Goal: Browse casually

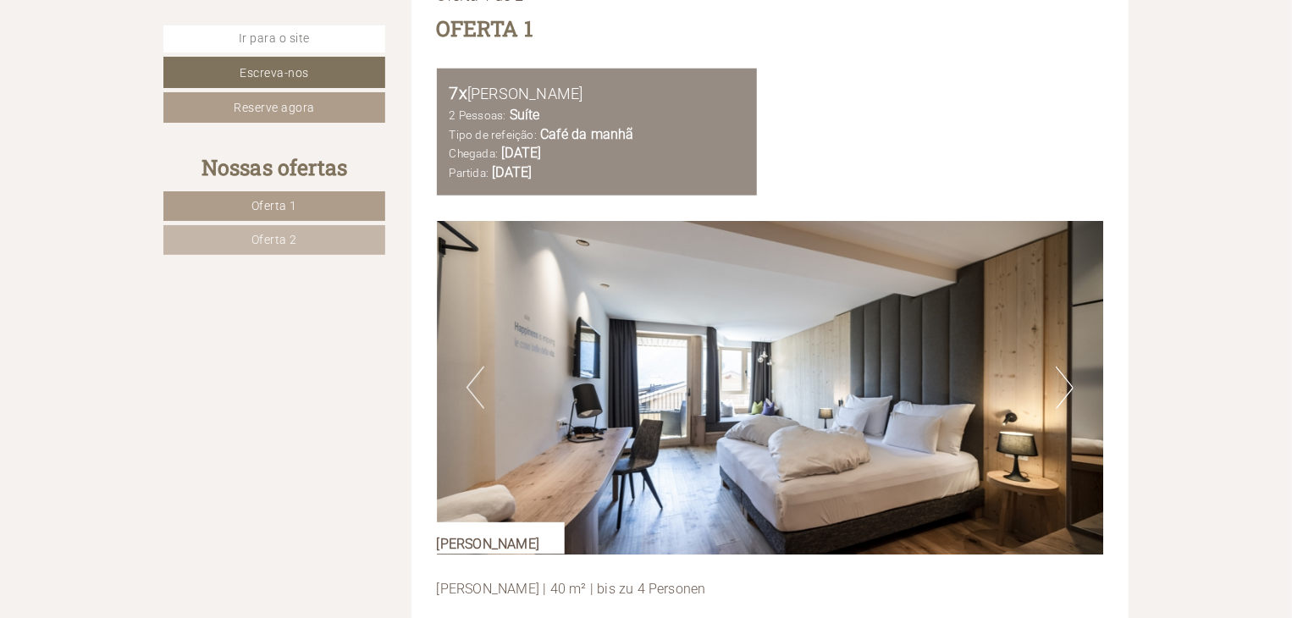
scroll to position [903, 0]
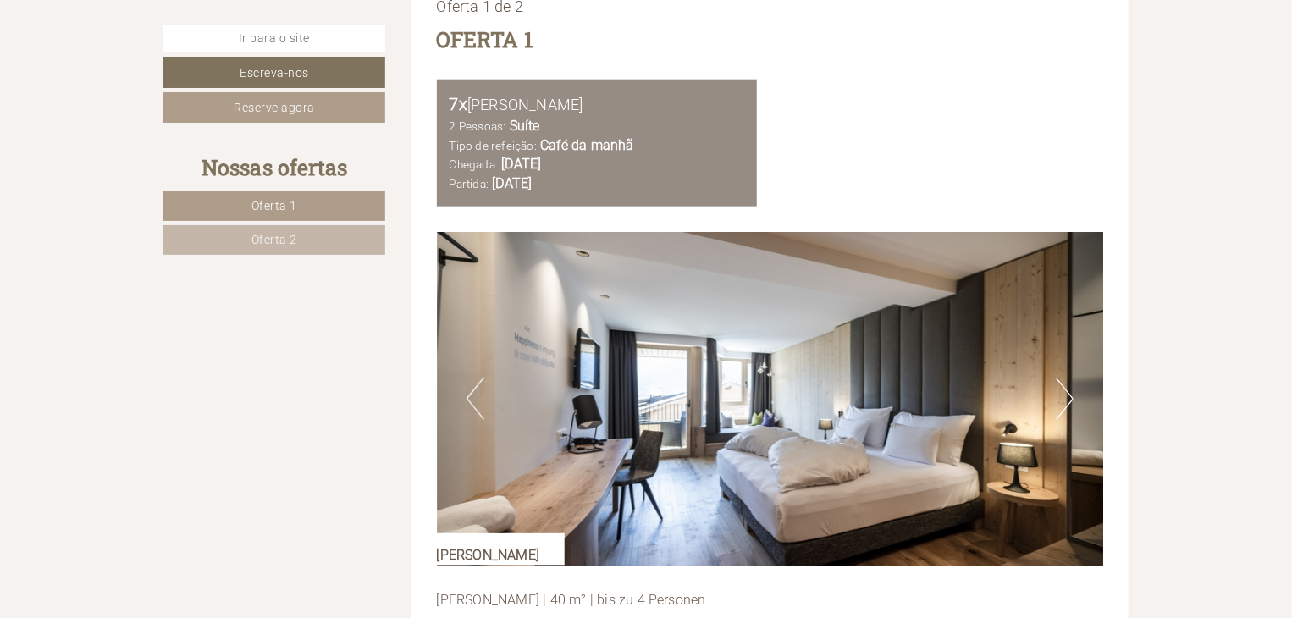
click at [1062, 378] on button "Próximo" at bounding box center [1065, 399] width 18 height 42
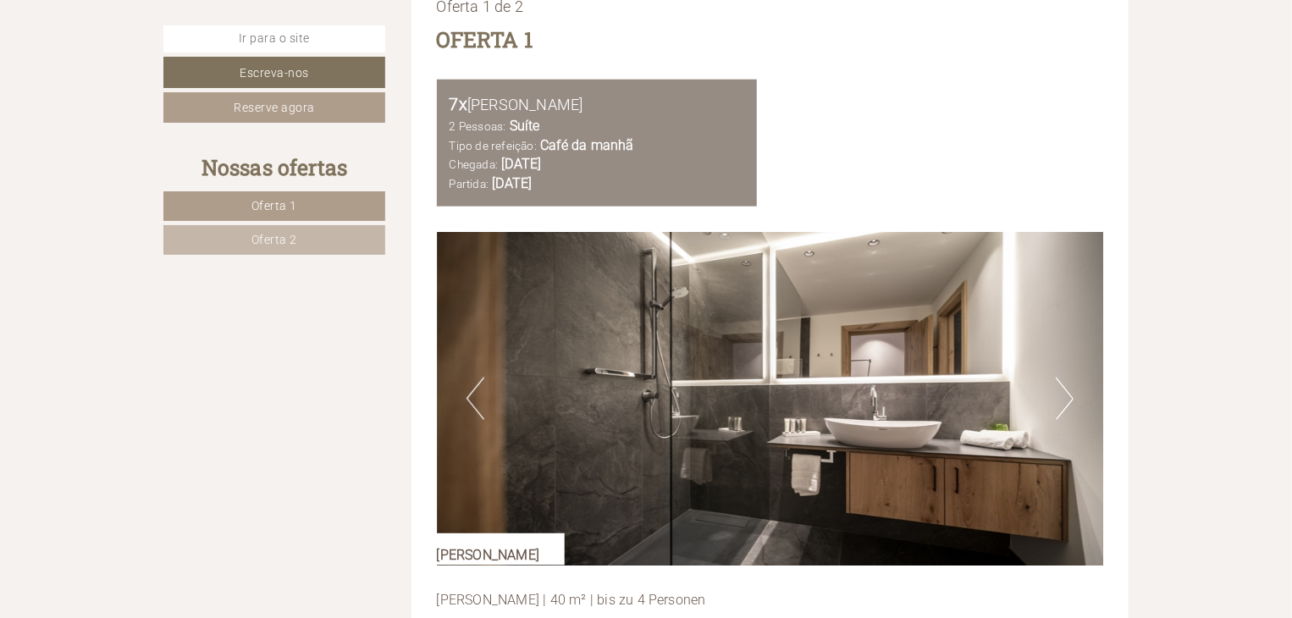
click at [1062, 378] on button "Próximo" at bounding box center [1065, 399] width 18 height 42
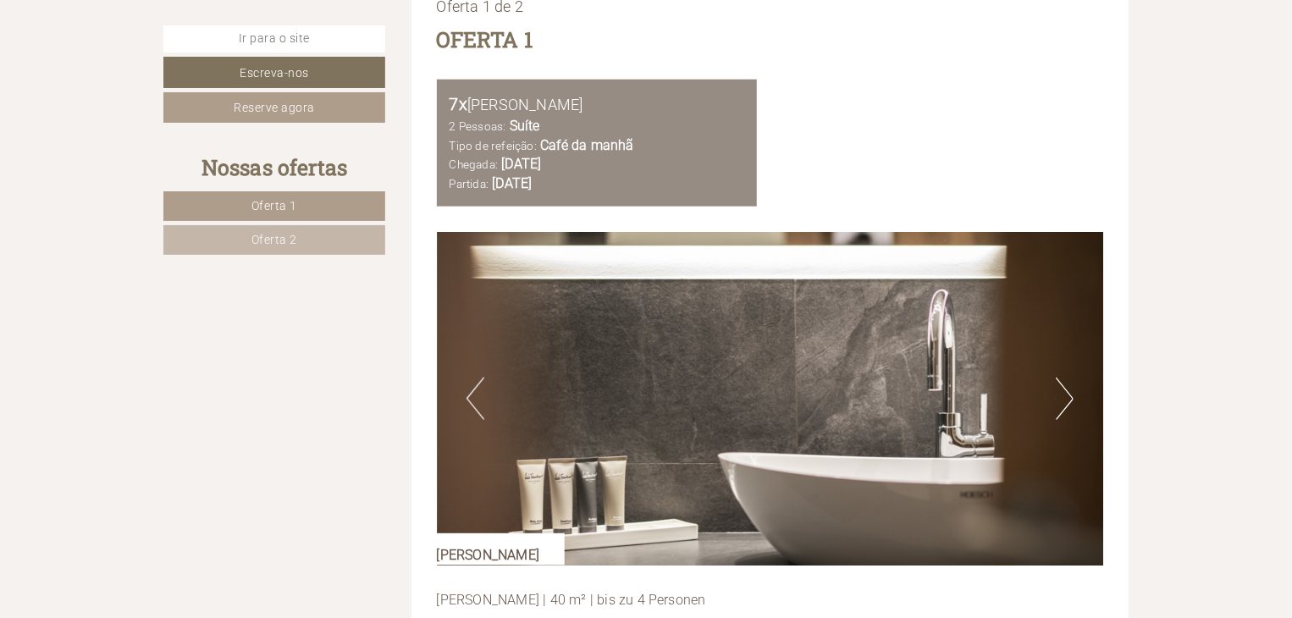
click at [1062, 378] on button "Próximo" at bounding box center [1065, 399] width 18 height 42
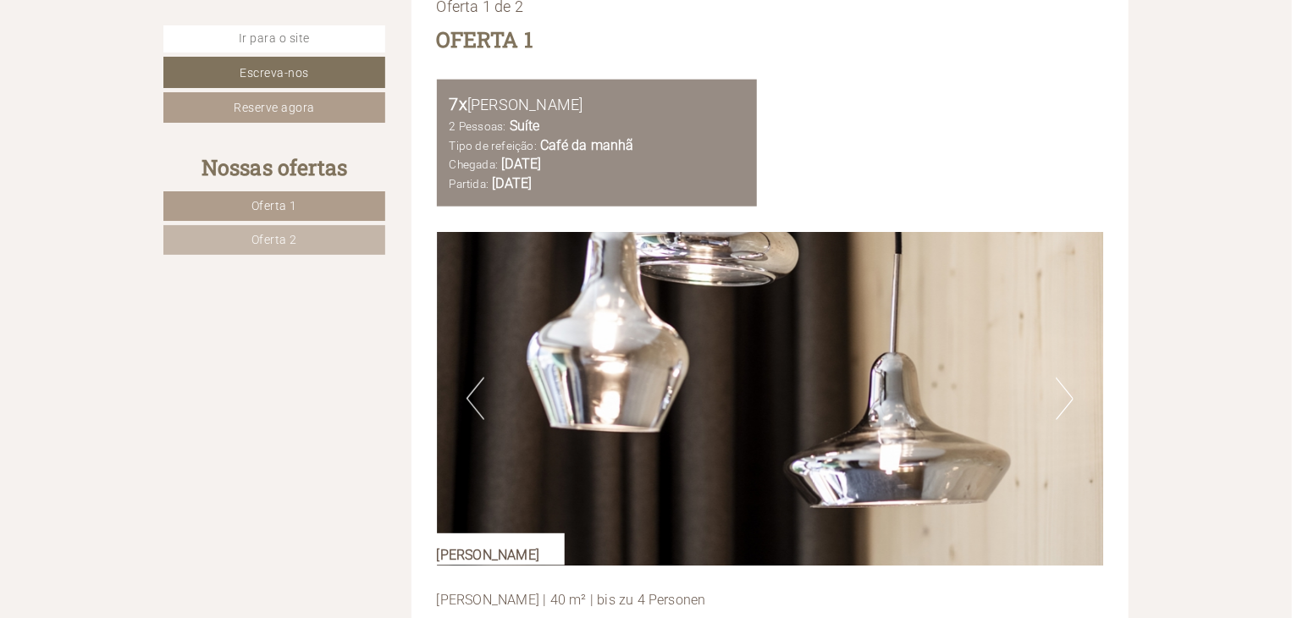
click at [1062, 378] on button "Próximo" at bounding box center [1065, 399] width 18 height 42
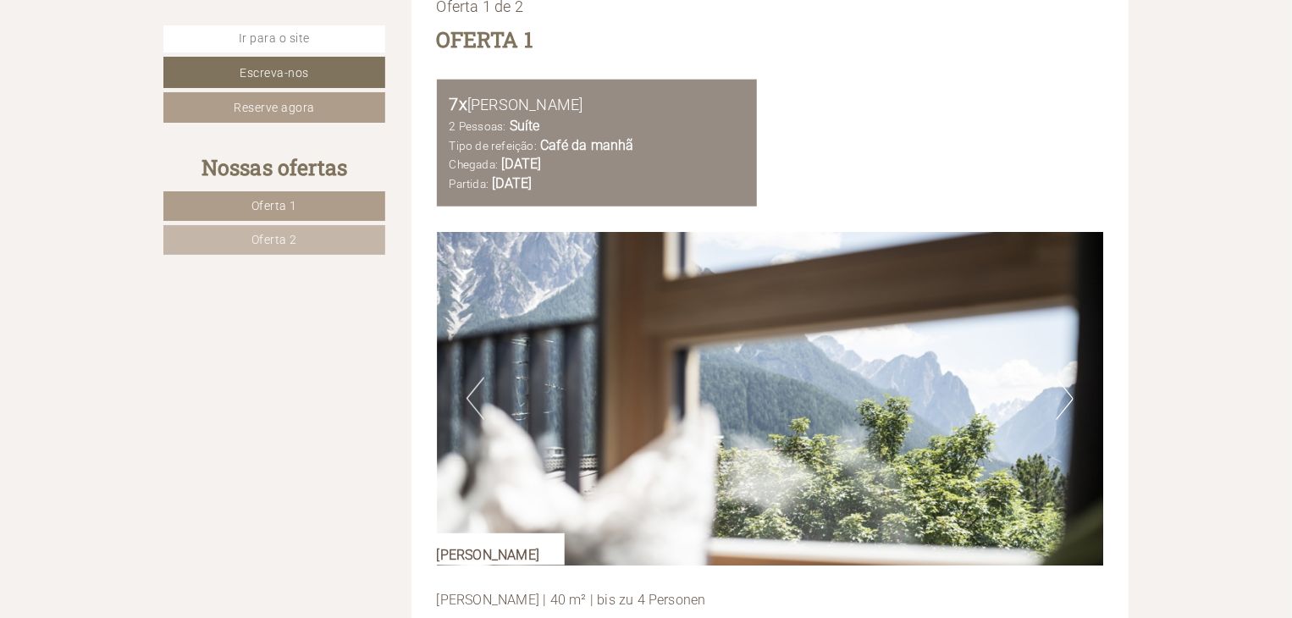
click at [1062, 378] on button "Próximo" at bounding box center [1065, 399] width 18 height 42
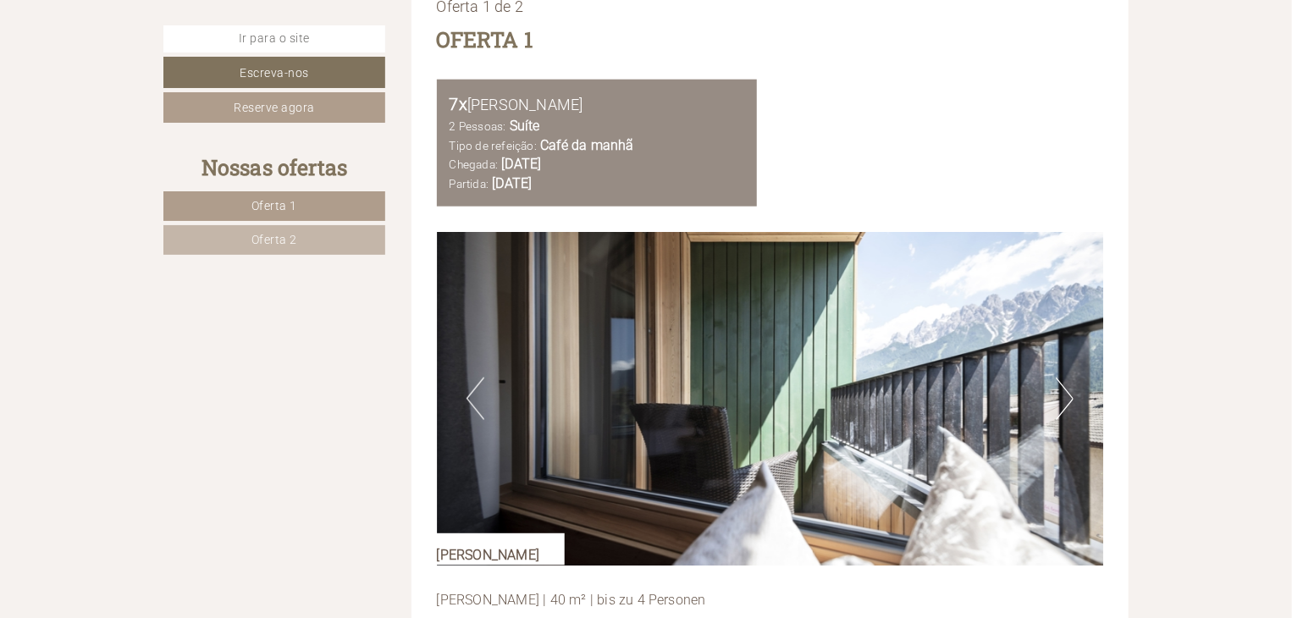
click at [1062, 378] on button "Próximo" at bounding box center [1065, 399] width 18 height 42
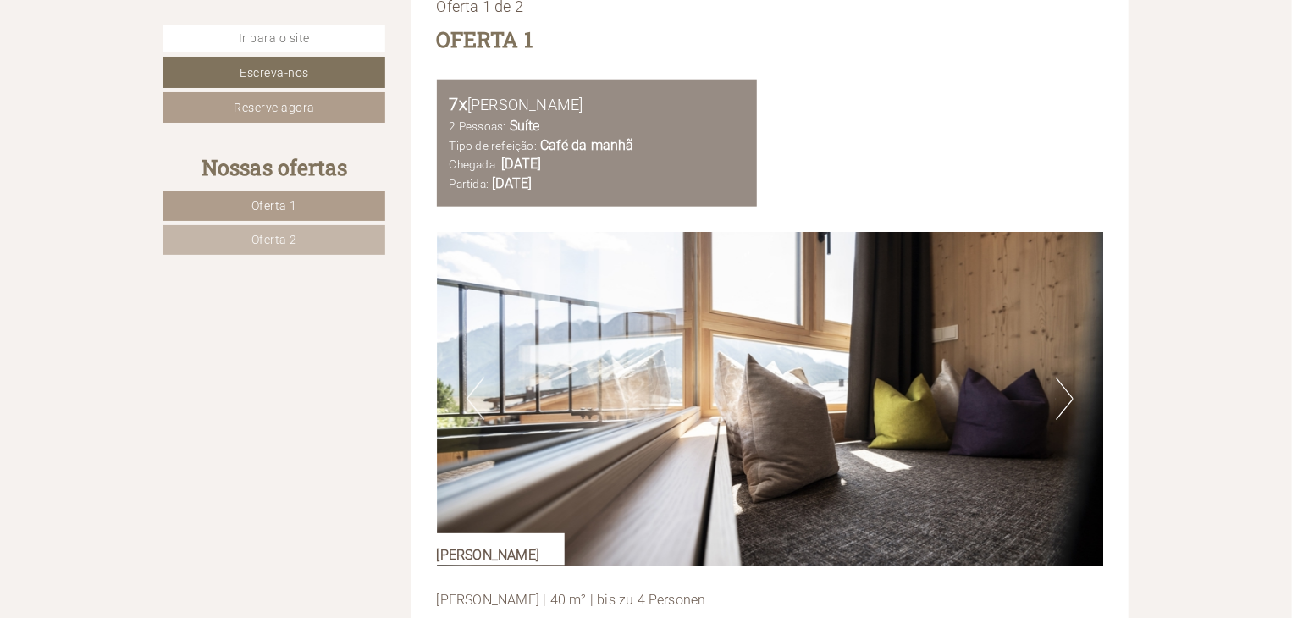
click at [1062, 378] on button "Próximo" at bounding box center [1065, 399] width 18 height 42
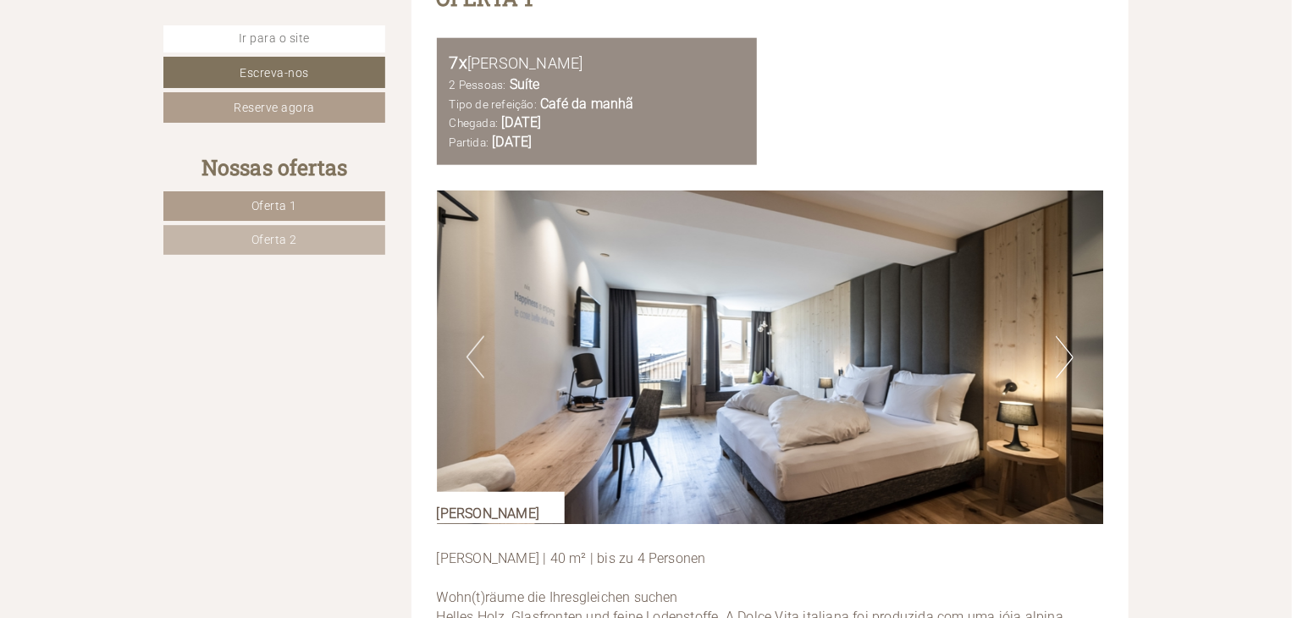
scroll to position [965, 0]
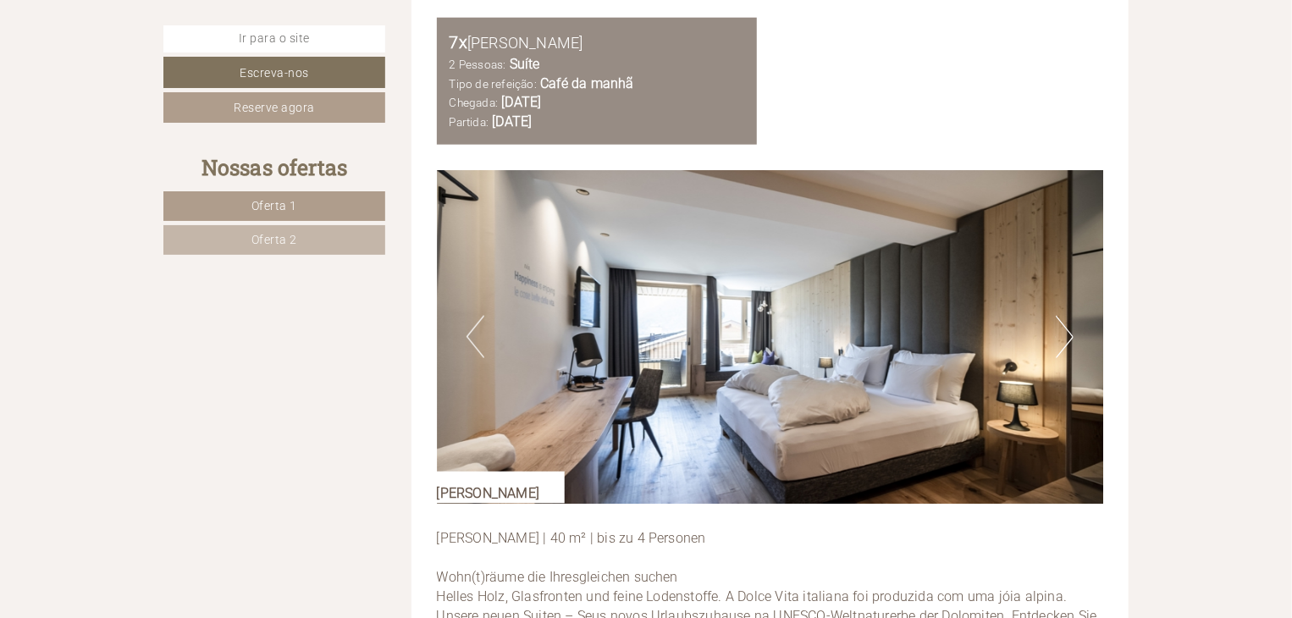
click at [1070, 323] on button "Próximo" at bounding box center [1065, 337] width 18 height 42
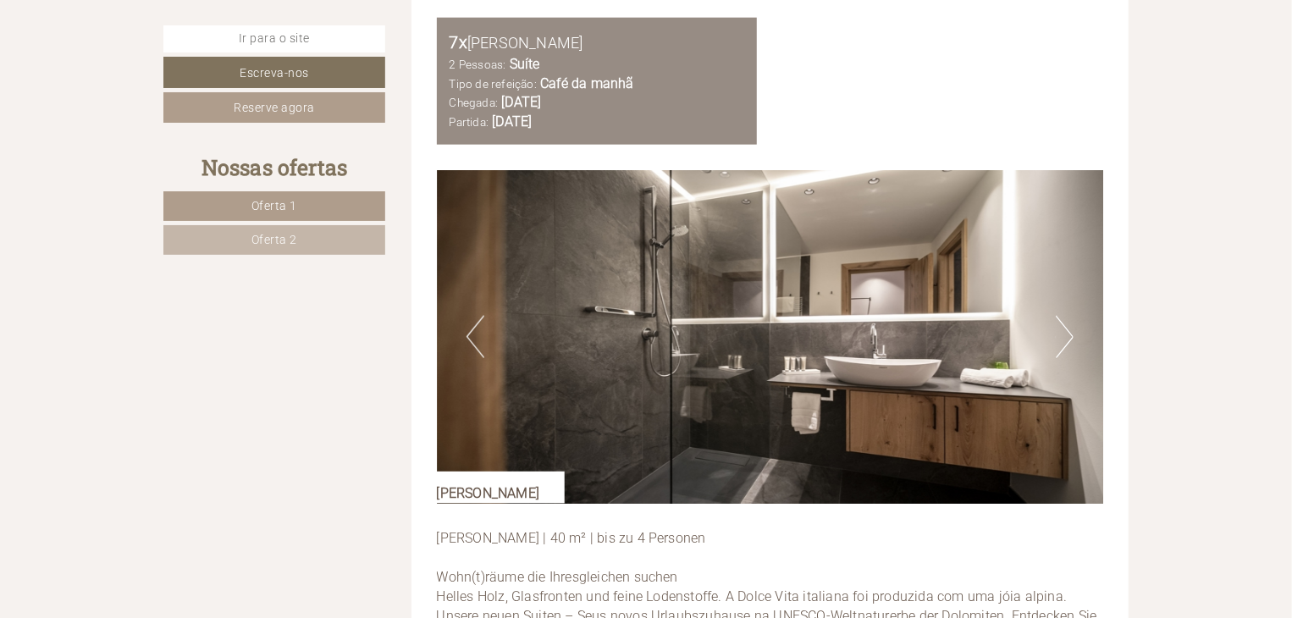
click at [1070, 323] on button "Próximo" at bounding box center [1065, 337] width 18 height 42
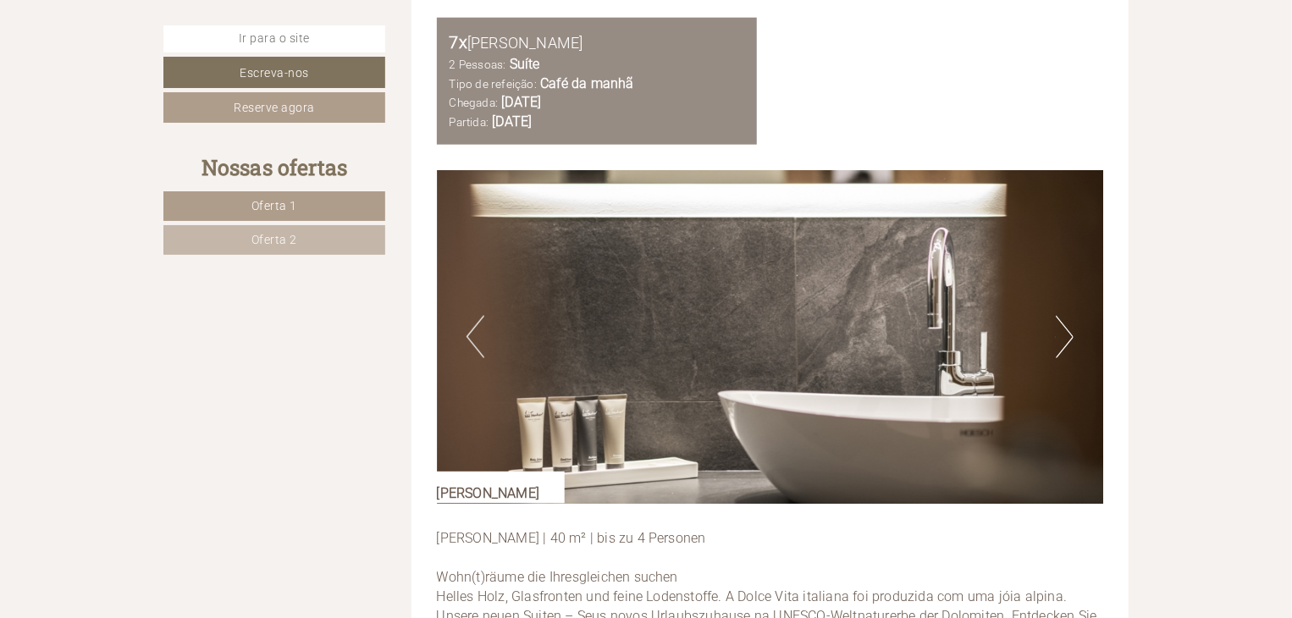
click at [1070, 323] on button "Próximo" at bounding box center [1065, 337] width 18 height 42
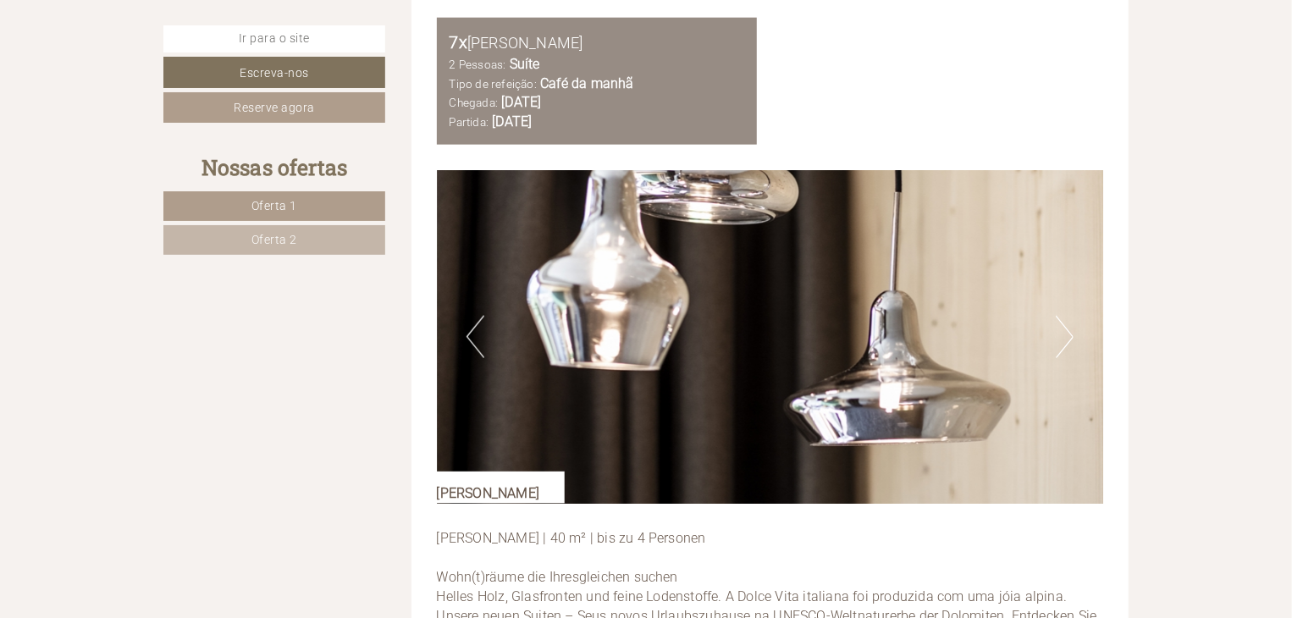
click at [1070, 323] on button "Próximo" at bounding box center [1065, 337] width 18 height 42
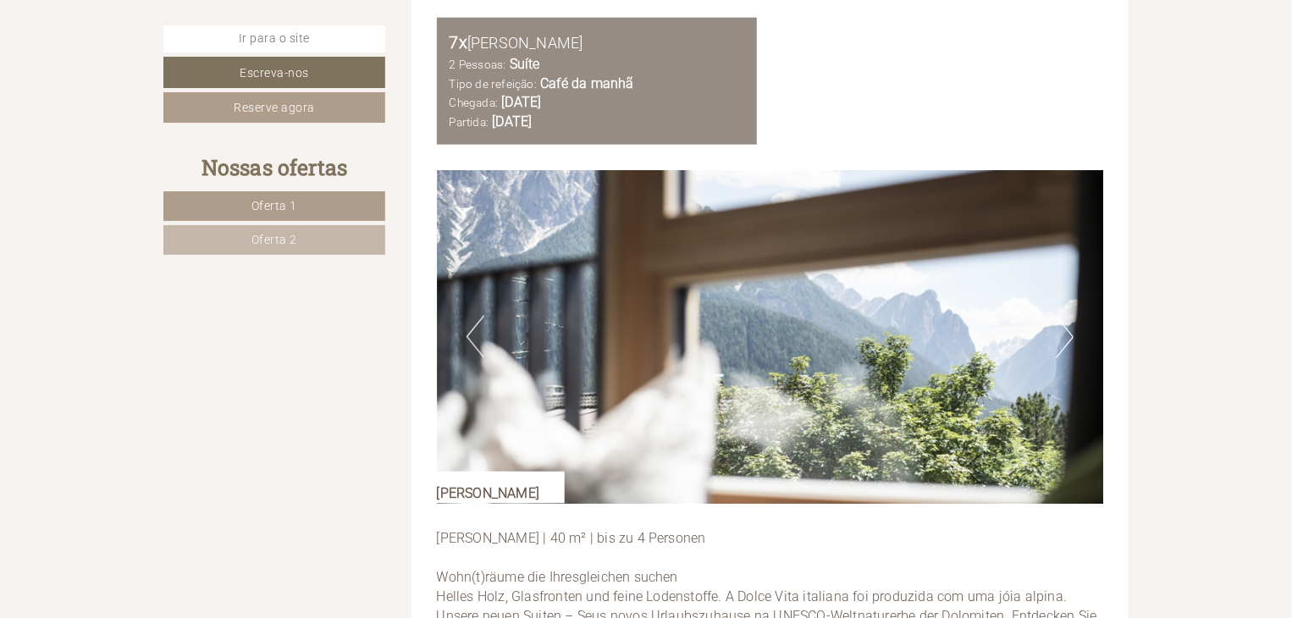
click at [1070, 323] on button "Próximo" at bounding box center [1065, 337] width 18 height 42
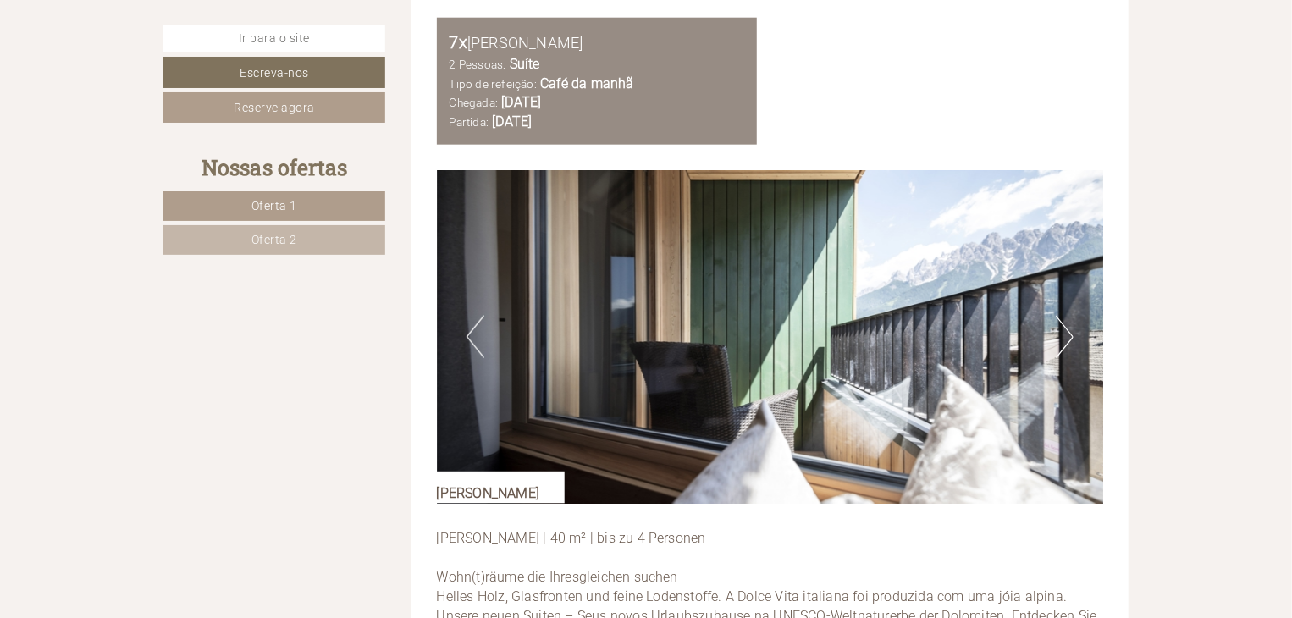
click at [1063, 322] on button "Próximo" at bounding box center [1065, 337] width 18 height 42
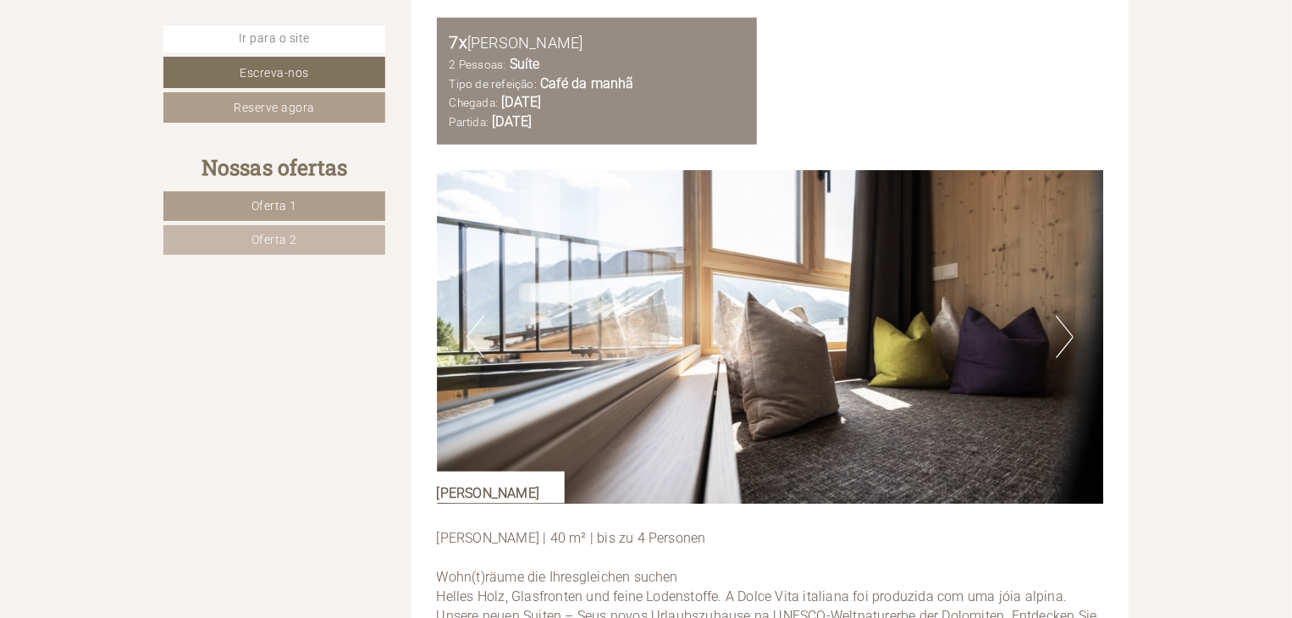
click at [1063, 322] on button "Próximo" at bounding box center [1065, 337] width 18 height 42
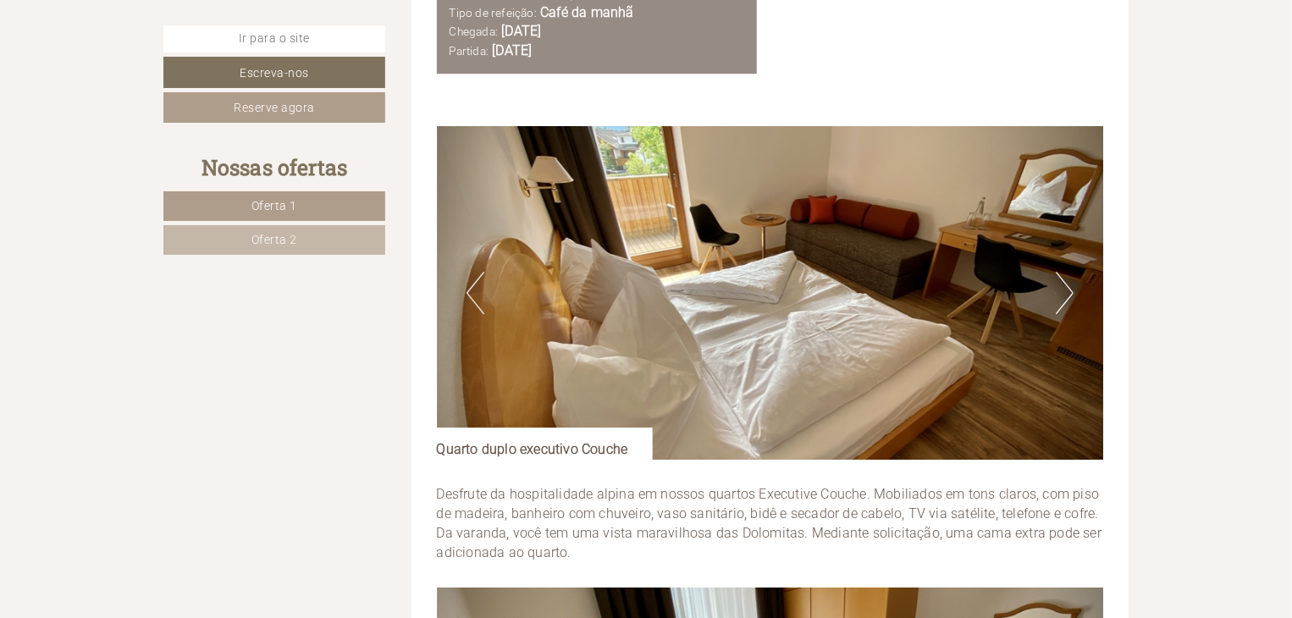
scroll to position [2618, 0]
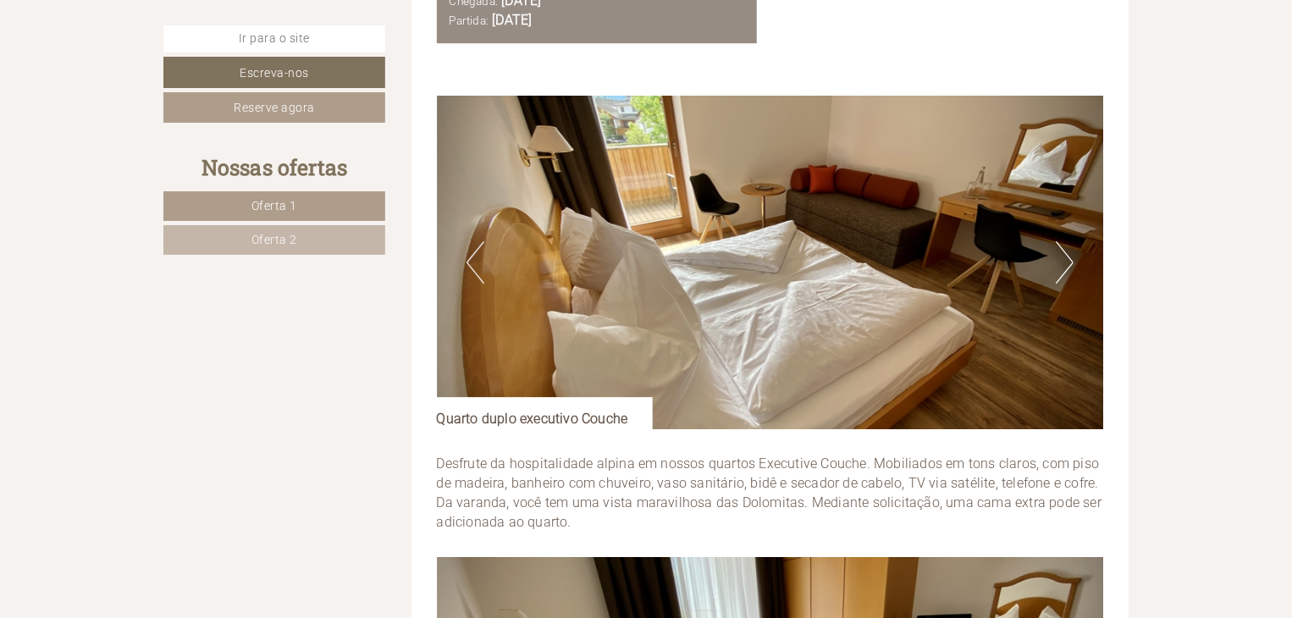
click at [1067, 245] on button "Próximo" at bounding box center [1065, 262] width 18 height 42
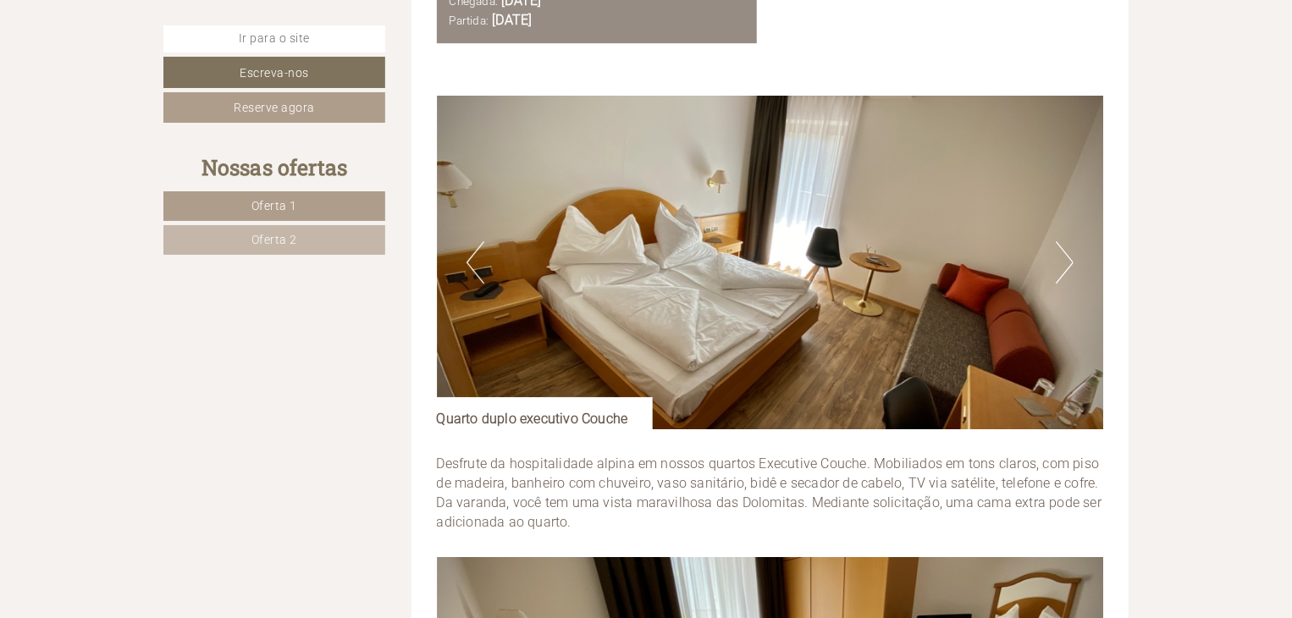
click at [1067, 245] on button "Próximo" at bounding box center [1065, 262] width 18 height 42
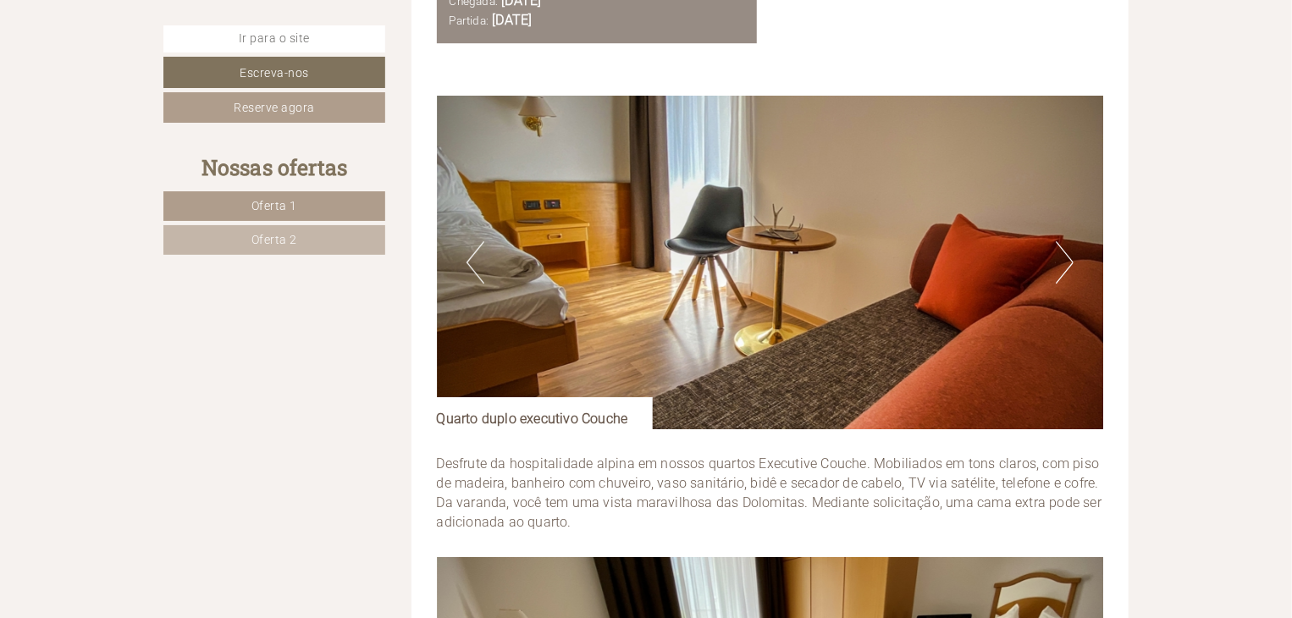
click at [1067, 245] on button "Próximo" at bounding box center [1065, 262] width 18 height 42
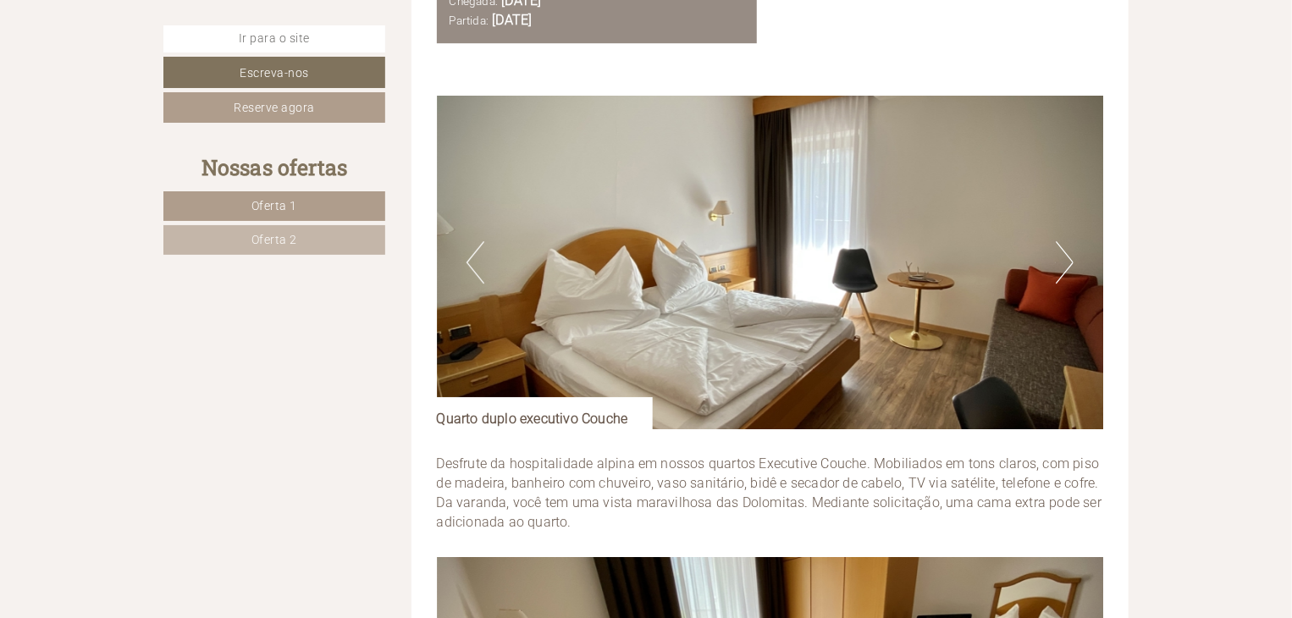
click at [1067, 245] on button "Próximo" at bounding box center [1065, 262] width 18 height 42
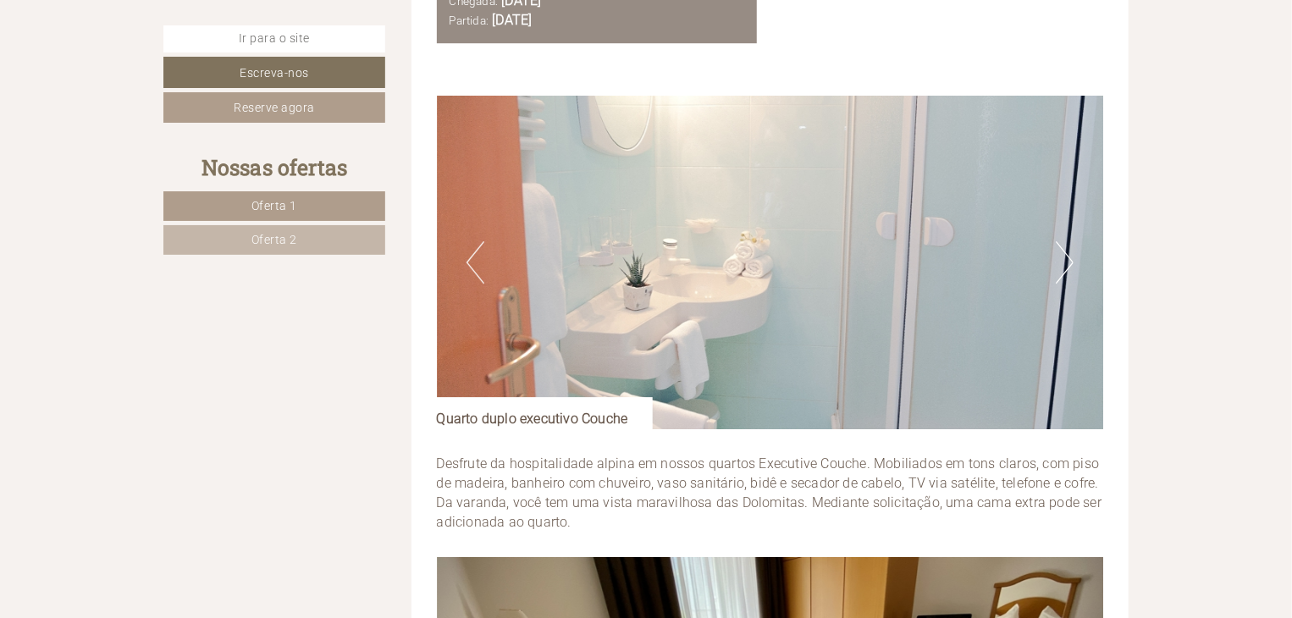
click at [1067, 245] on button "Próximo" at bounding box center [1065, 262] width 18 height 42
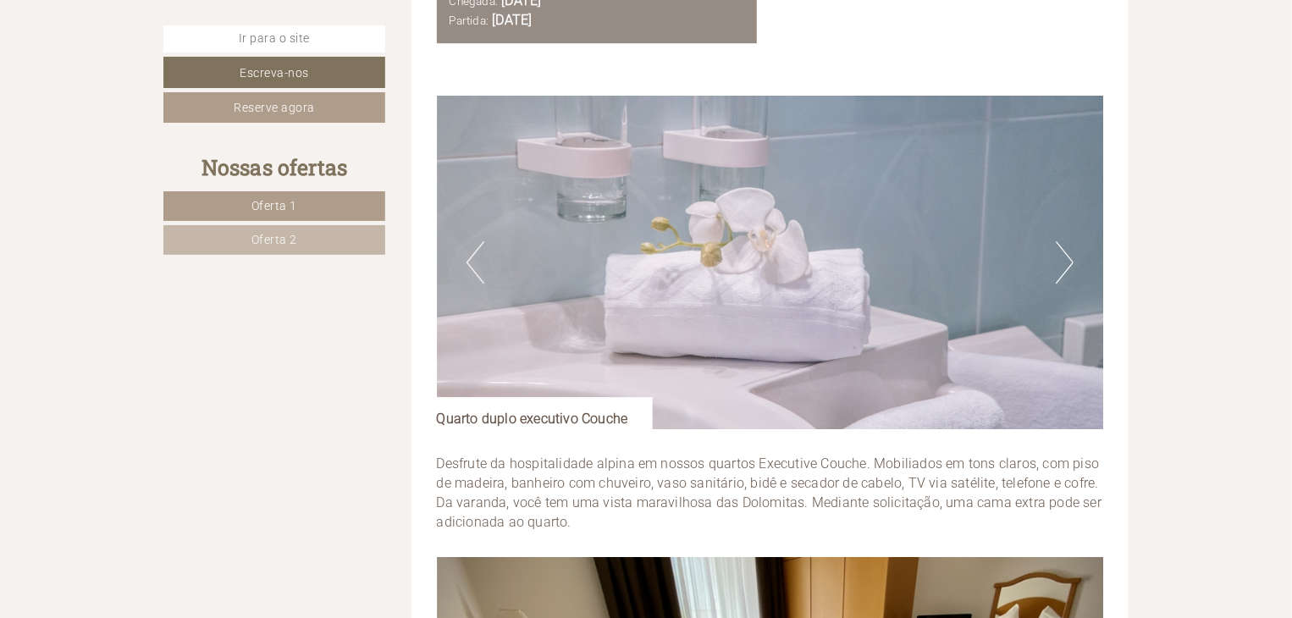
click at [1067, 245] on button "Próximo" at bounding box center [1065, 262] width 18 height 42
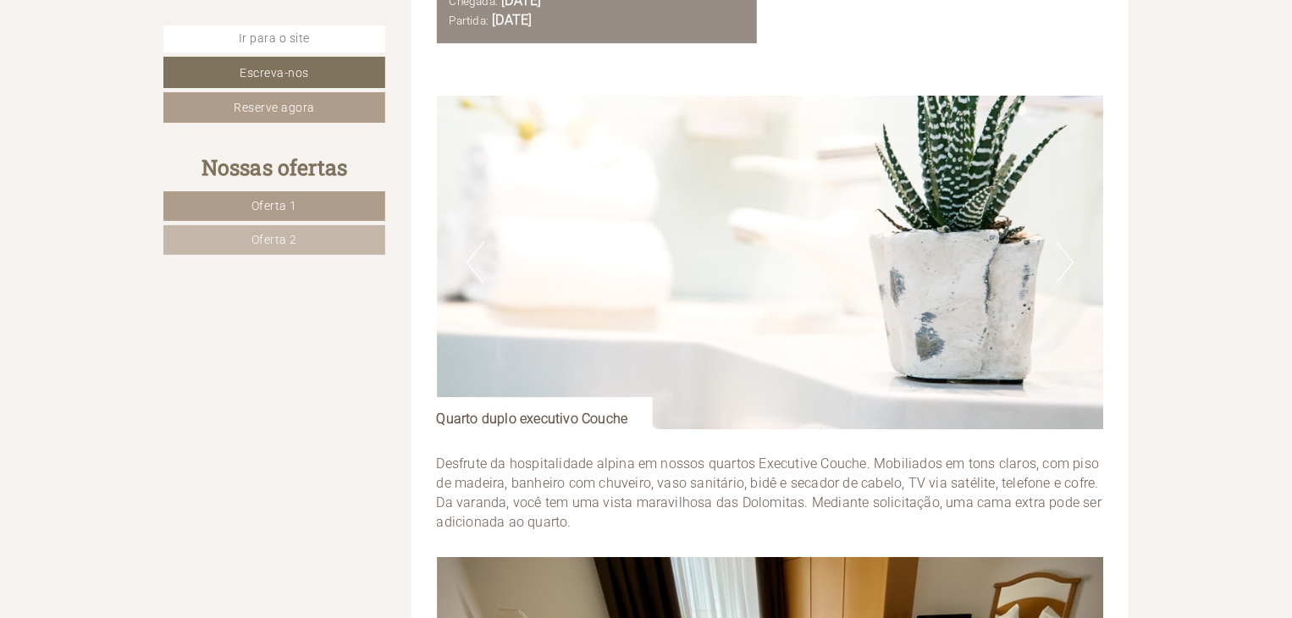
click at [1067, 245] on button "Próximo" at bounding box center [1065, 262] width 18 height 42
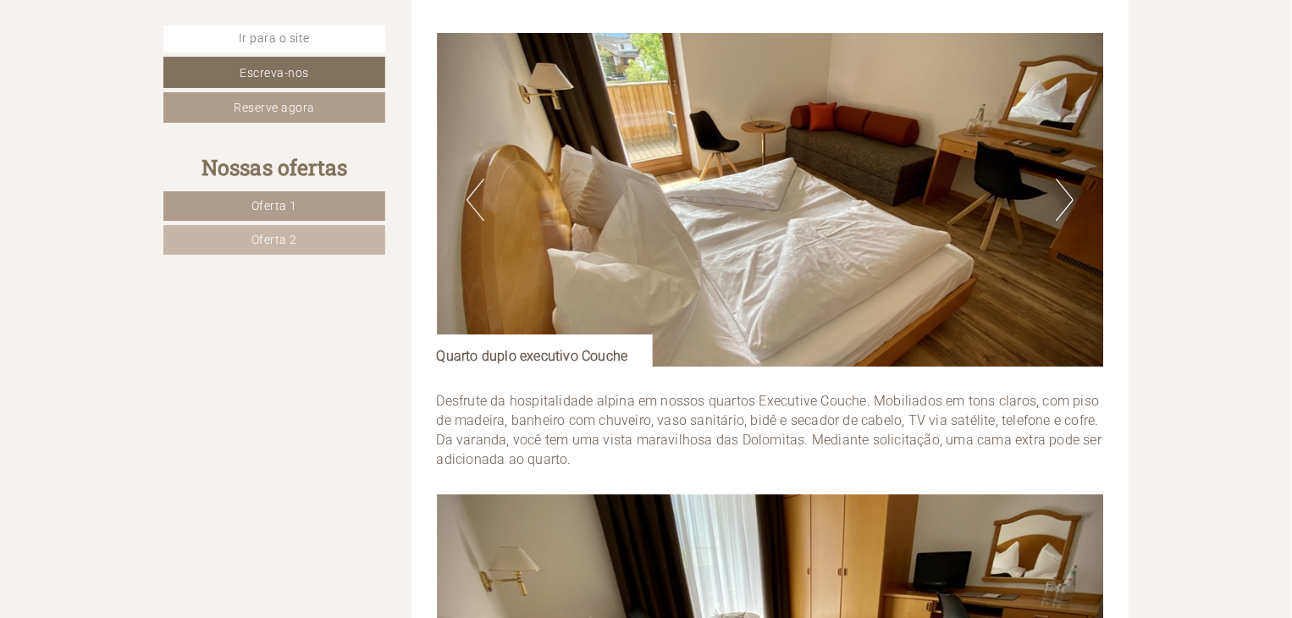
scroll to position [2649, 0]
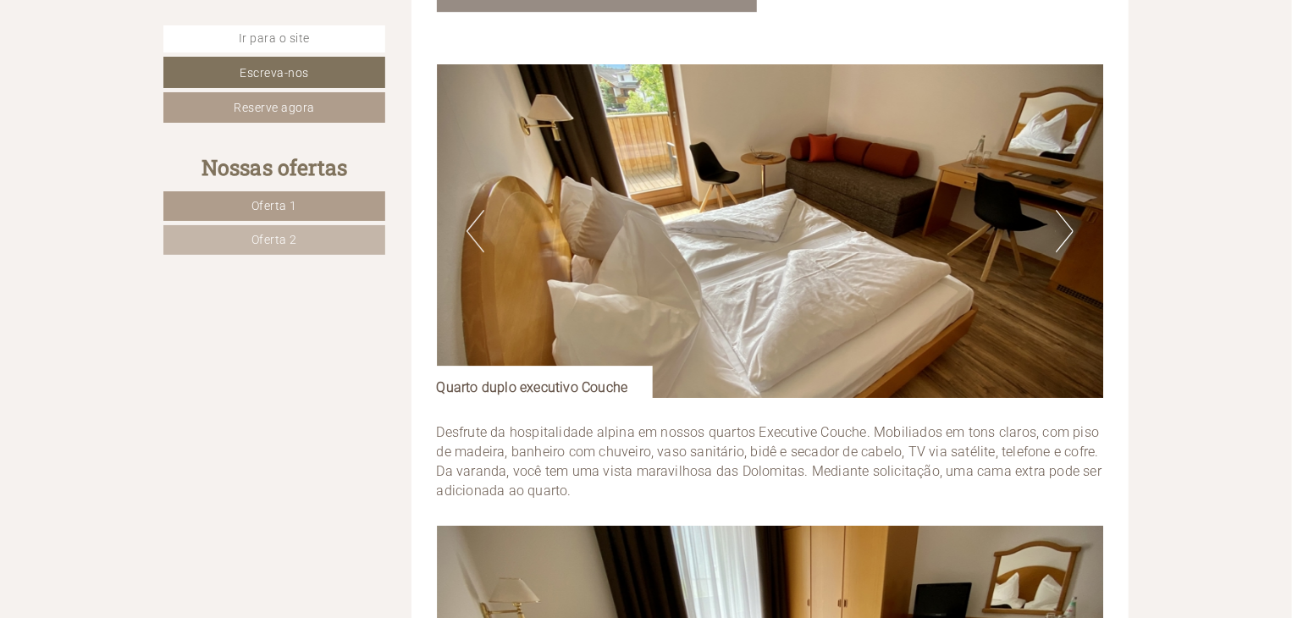
click at [1066, 215] on button "Próximo" at bounding box center [1065, 231] width 18 height 42
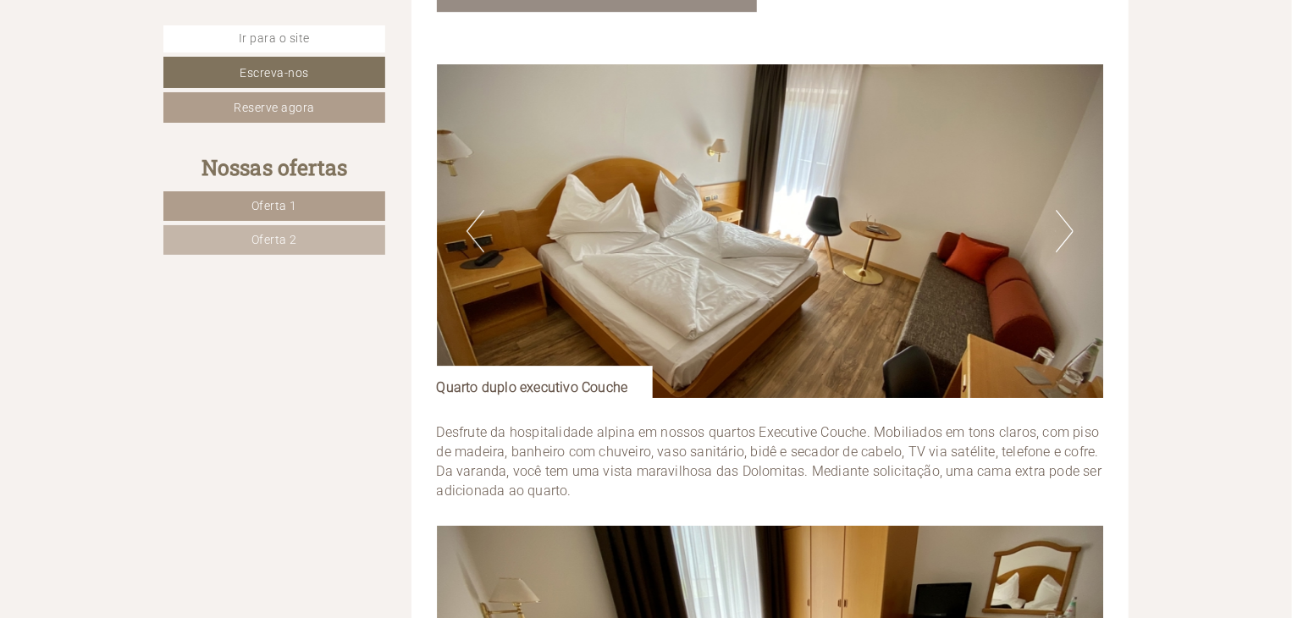
click at [1066, 215] on button "Próximo" at bounding box center [1065, 231] width 18 height 42
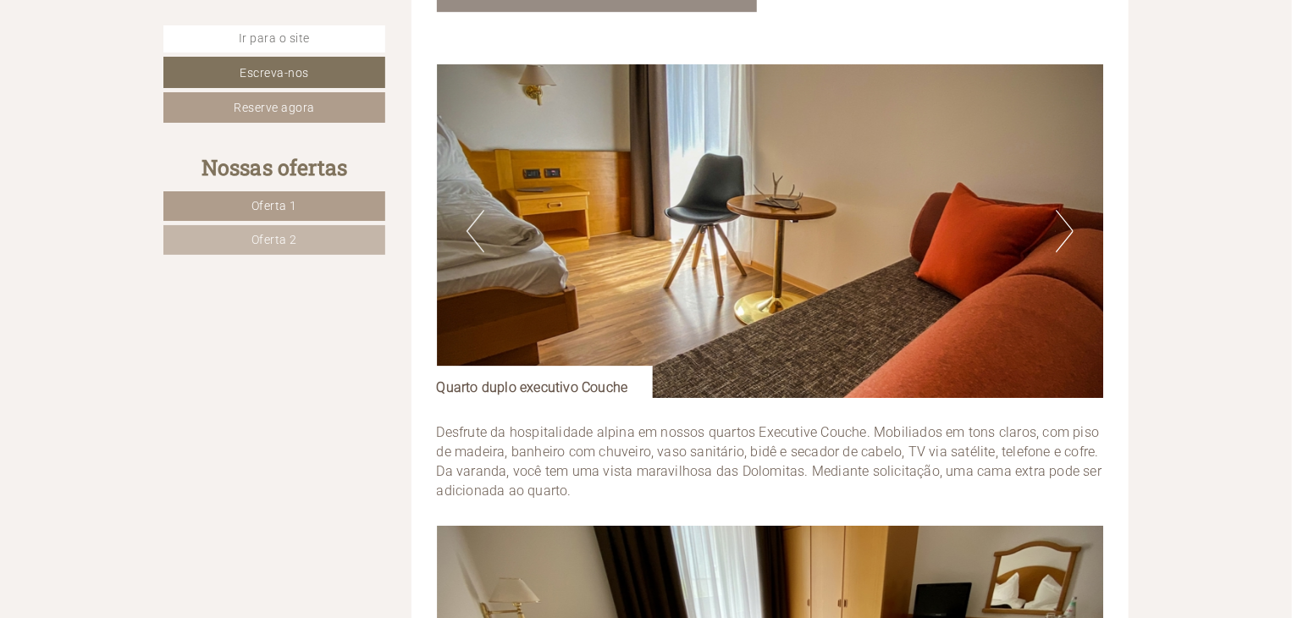
click at [1066, 215] on button "Próximo" at bounding box center [1065, 231] width 18 height 42
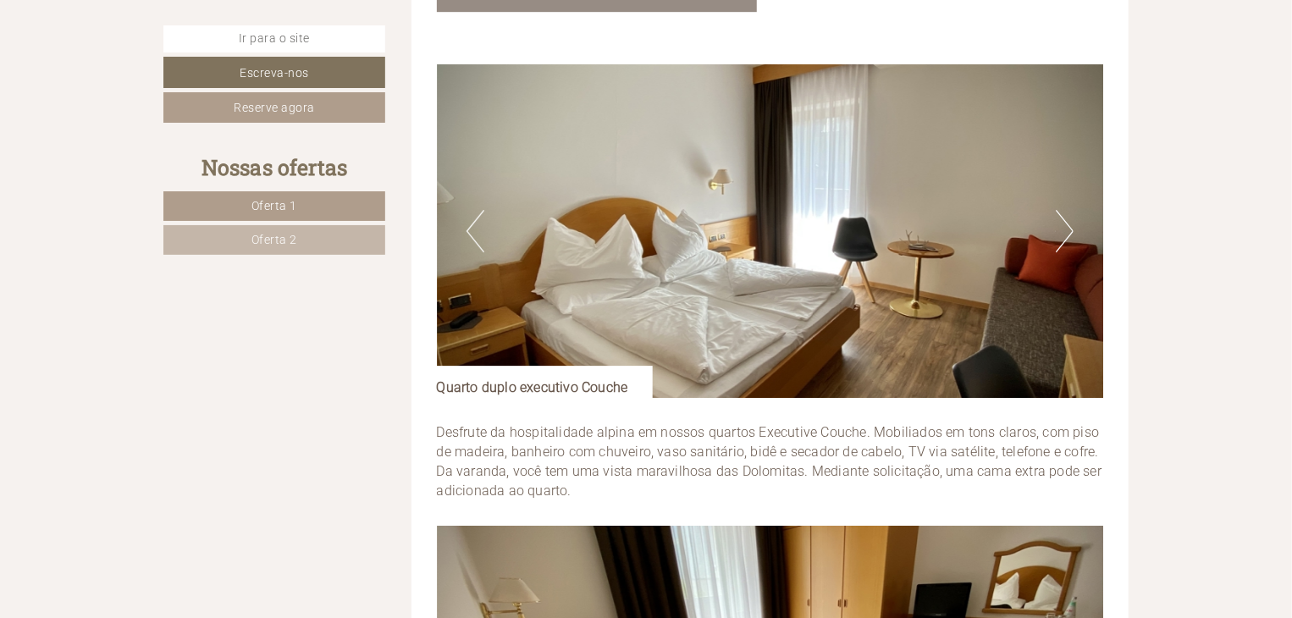
click at [1066, 215] on button "Próximo" at bounding box center [1065, 231] width 18 height 42
